Goal: Task Accomplishment & Management: Complete application form

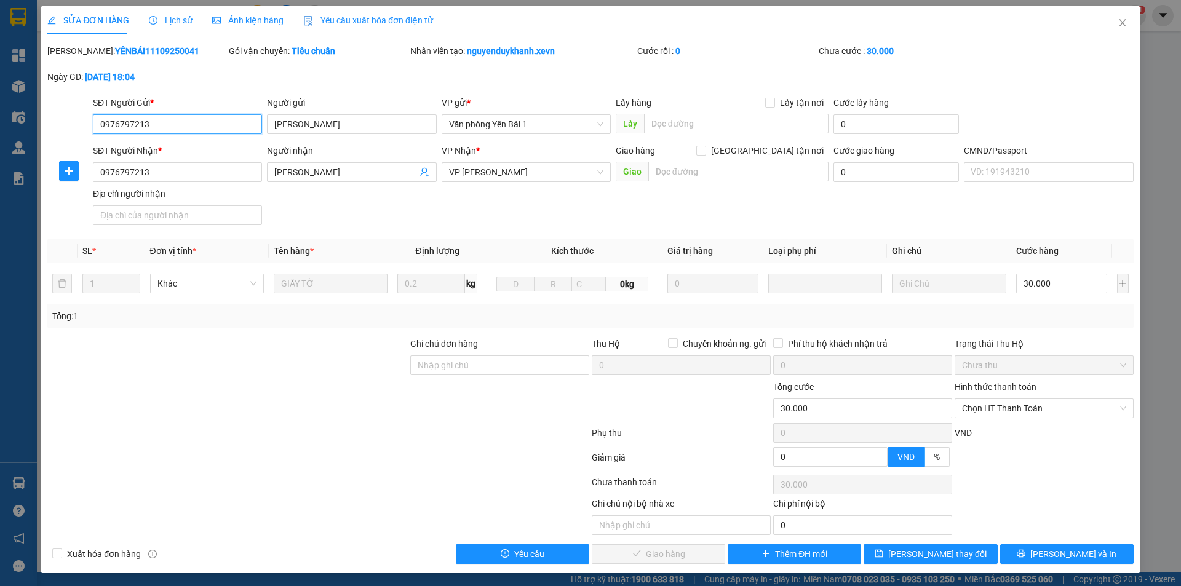
click at [187, 126] on input "0976797213" at bounding box center [177, 124] width 169 height 20
click at [1118, 26] on icon "close" at bounding box center [1123, 23] width 10 height 10
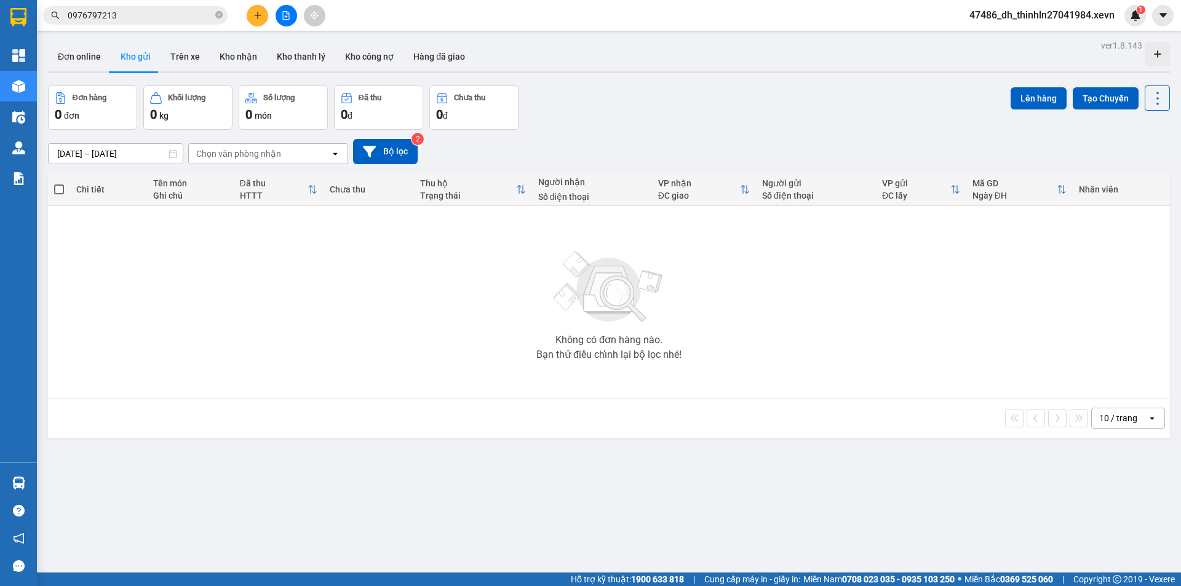
click at [257, 11] on icon "plus" at bounding box center [257, 15] width 9 height 9
click at [289, 48] on div "Tạo đơn hàng" at bounding box center [306, 46] width 54 height 14
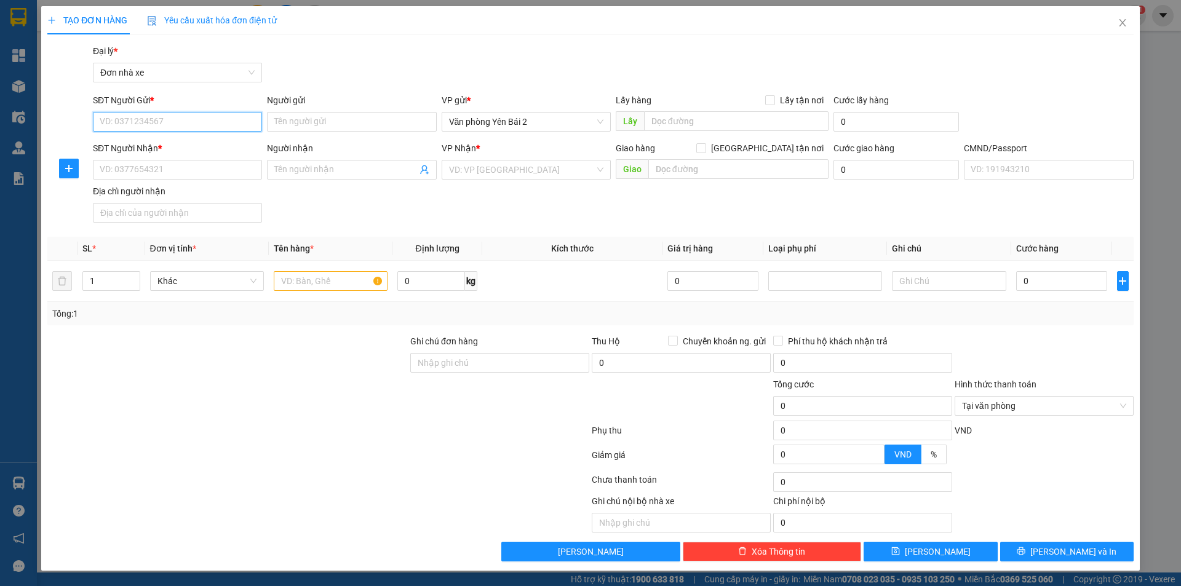
click at [172, 124] on input "SĐT Người Gửi *" at bounding box center [177, 122] width 169 height 20
click at [131, 121] on input "0915874757" at bounding box center [177, 122] width 169 height 20
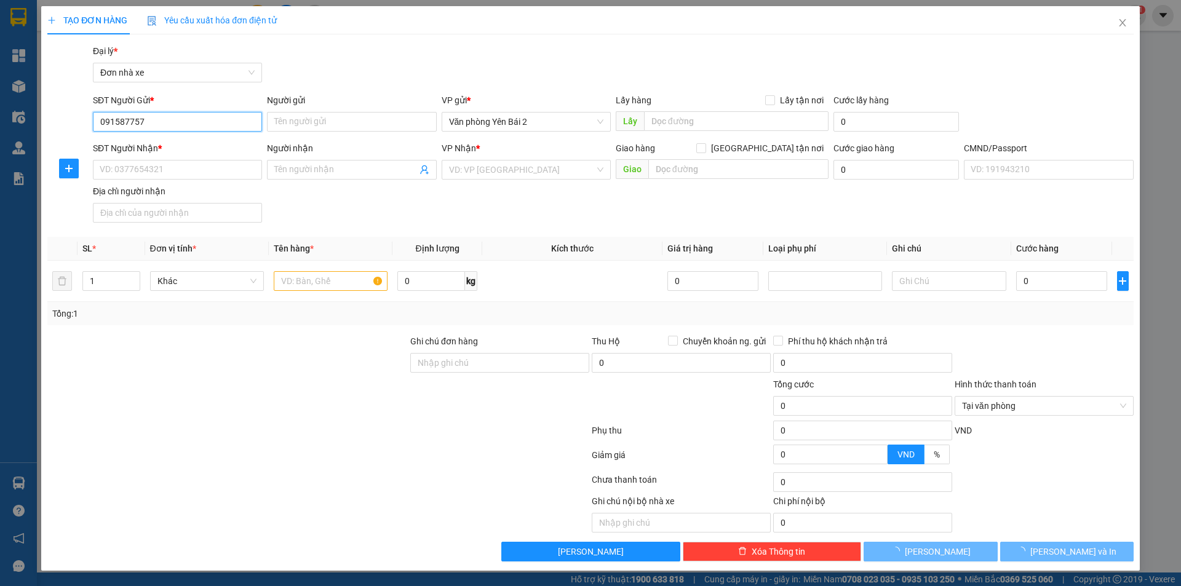
type input "0915871757"
click at [172, 126] on input "0915871757" at bounding box center [177, 122] width 169 height 20
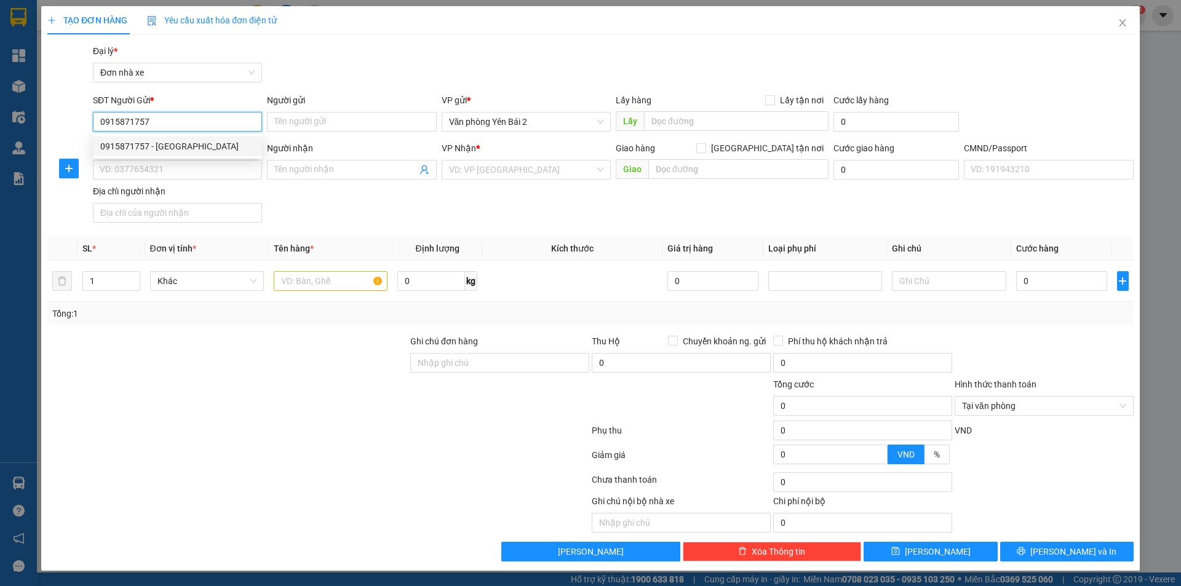
click at [165, 145] on div "0915871757 - [GEOGRAPHIC_DATA]" at bounding box center [177, 147] width 154 height 14
type input "Cô Lan"
type input "0823697290"
type input "[PERSON_NAME]"
type input "001200008802 [PERSON_NAME]"
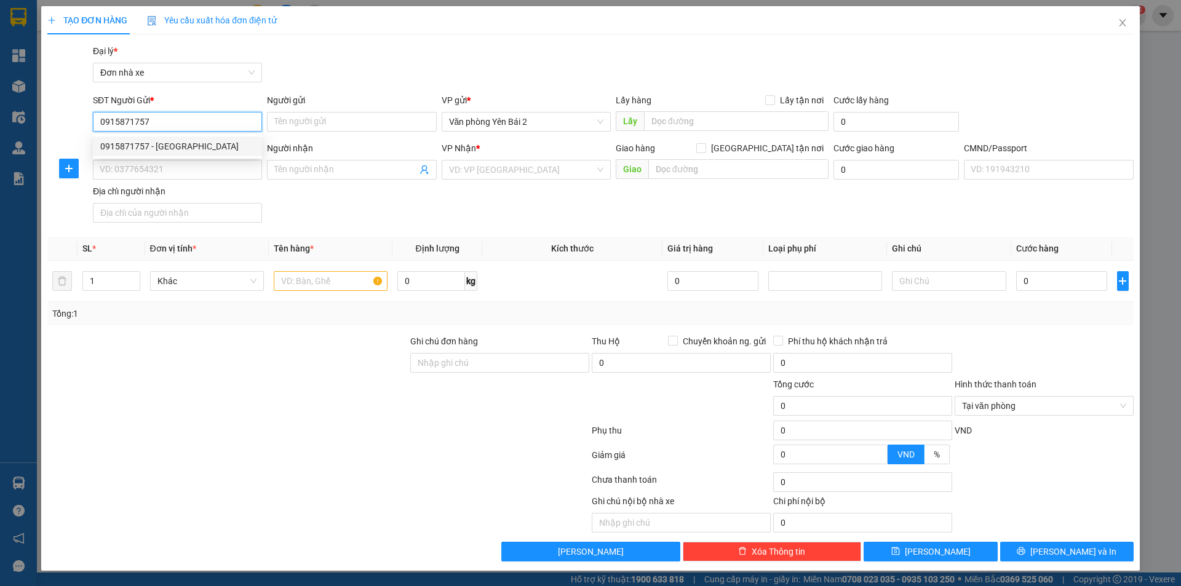
type input "123"
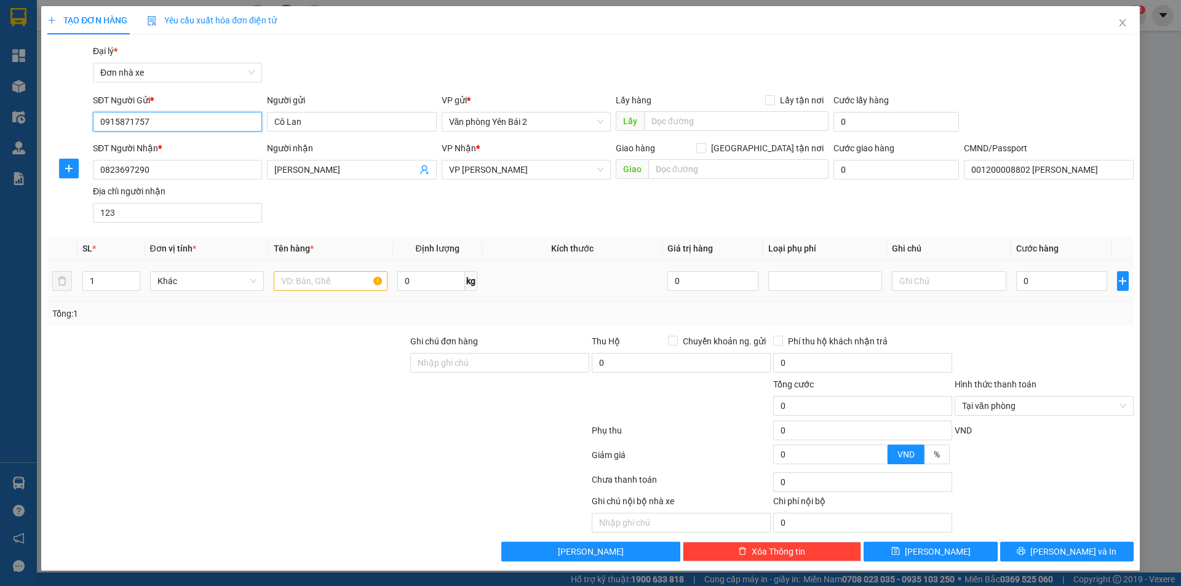
type input "0915871757"
click at [337, 280] on input "text" at bounding box center [331, 281] width 114 height 20
type input "m"
type input "Mẫu"
click at [1070, 277] on input "0" at bounding box center [1062, 281] width 92 height 20
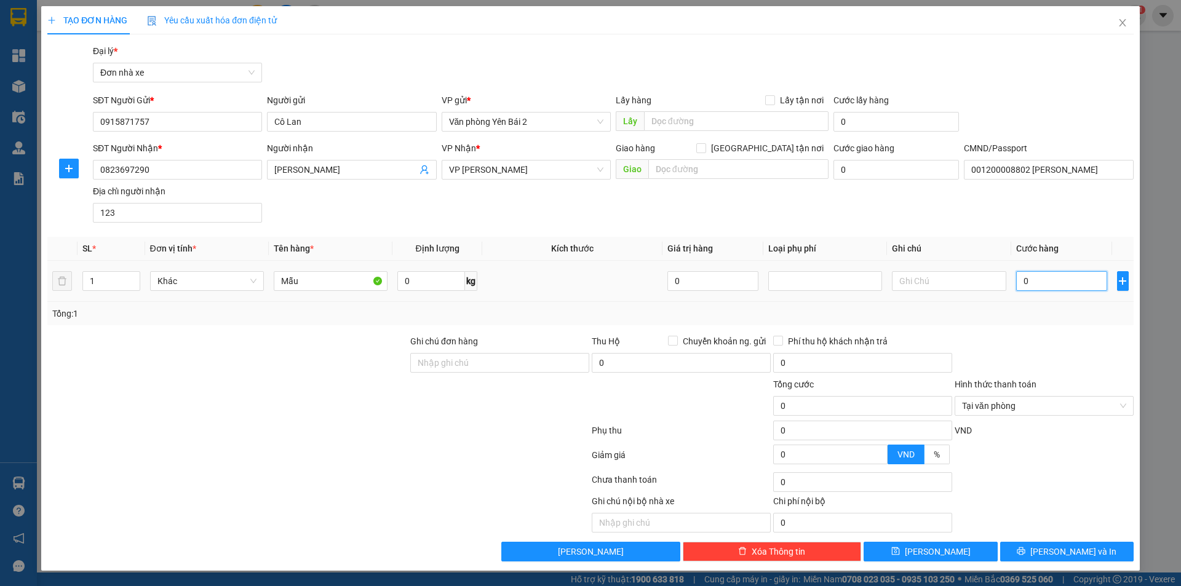
type input "3"
type input "30"
type input "300"
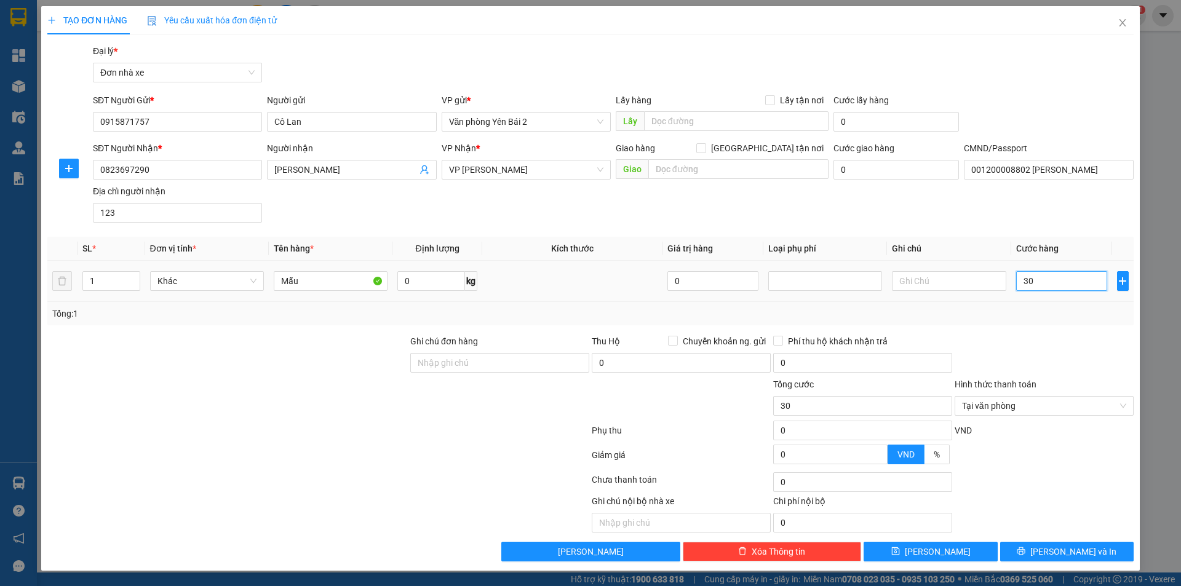
type input "300"
type input "3.000"
type input "30.000"
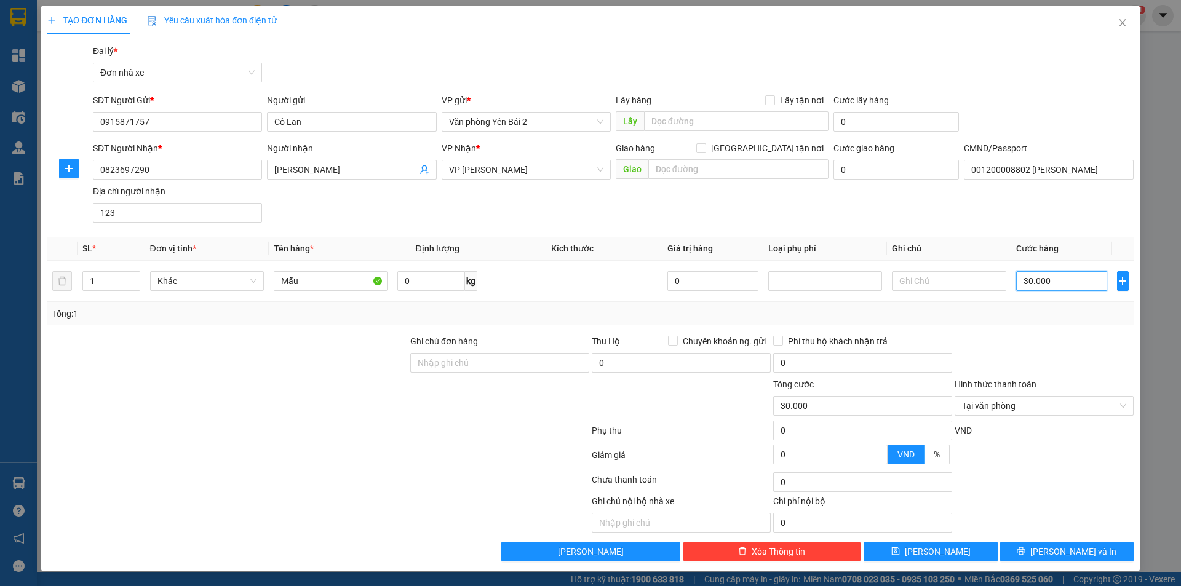
type input "30.000"
click at [1054, 349] on div at bounding box center [1044, 356] width 181 height 43
click at [1032, 435] on div "VND" at bounding box center [1044, 435] width 181 height 22
type input "30.000"
click at [1042, 553] on button "[PERSON_NAME] và In" at bounding box center [1067, 552] width 134 height 20
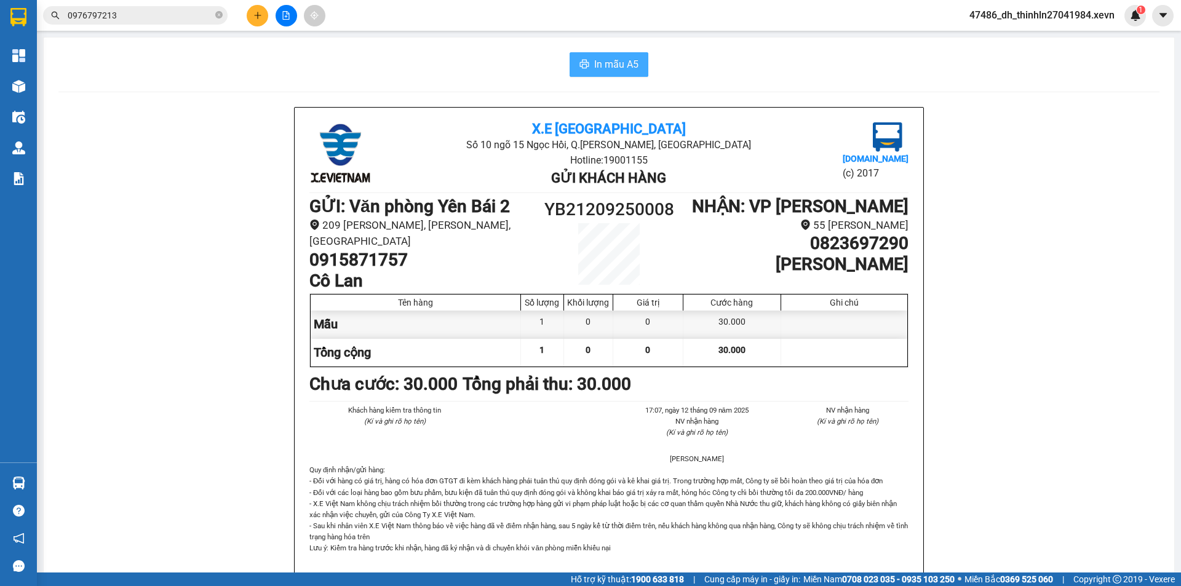
click at [613, 67] on span "In mẫu A5" at bounding box center [616, 64] width 44 height 15
